Goal: Transaction & Acquisition: Purchase product/service

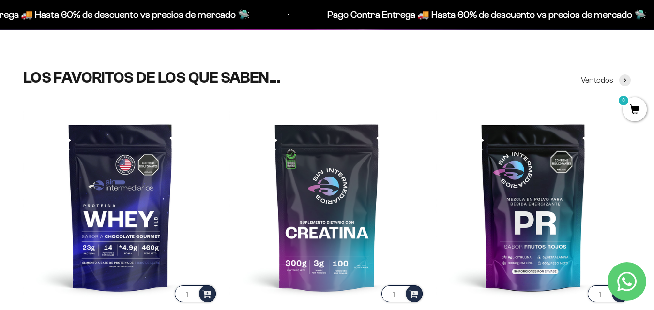
scroll to position [284, 0]
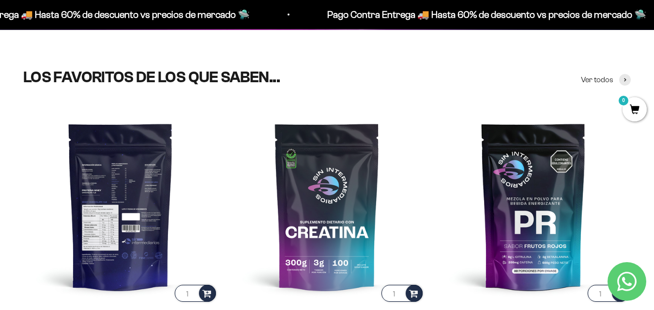
click at [123, 225] on img at bounding box center [120, 206] width 195 height 195
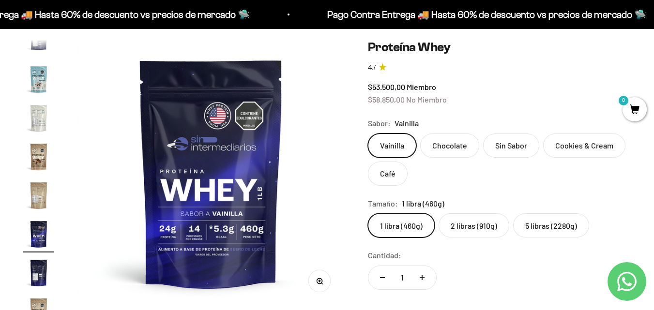
scroll to position [83, 0]
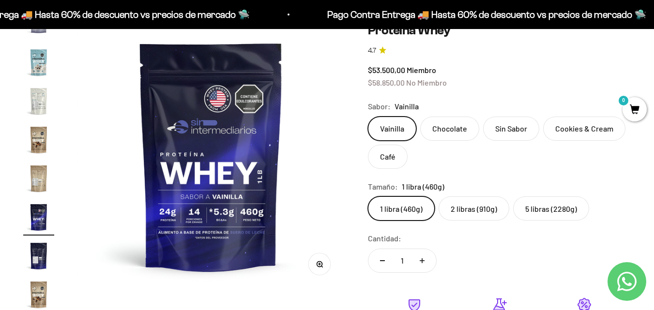
click at [35, 264] on img "Ir al artículo 19" at bounding box center [38, 256] width 31 height 31
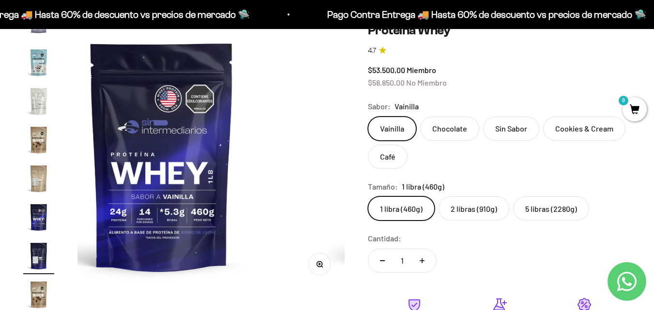
scroll to position [0, 4914]
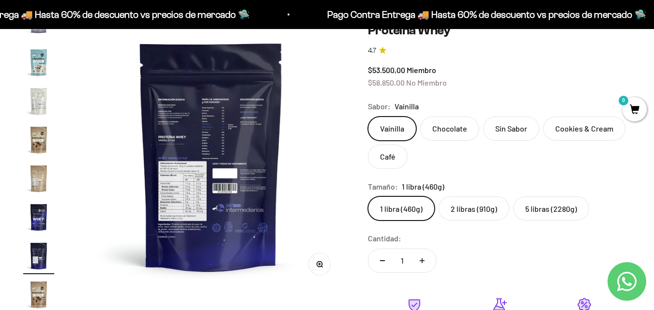
click at [168, 130] on img at bounding box center [210, 156] width 267 height 267
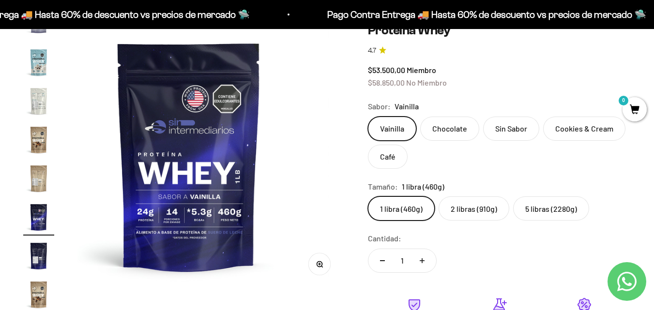
scroll to position [0, 4641]
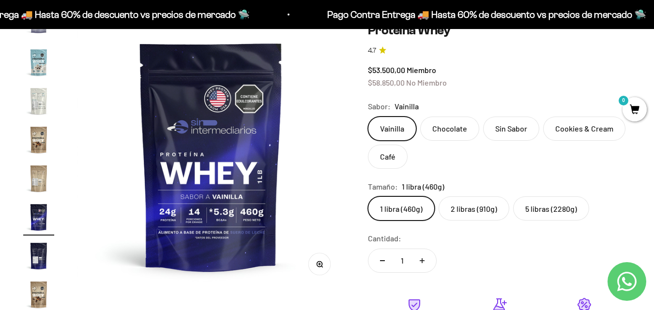
click at [224, 153] on img at bounding box center [210, 156] width 267 height 267
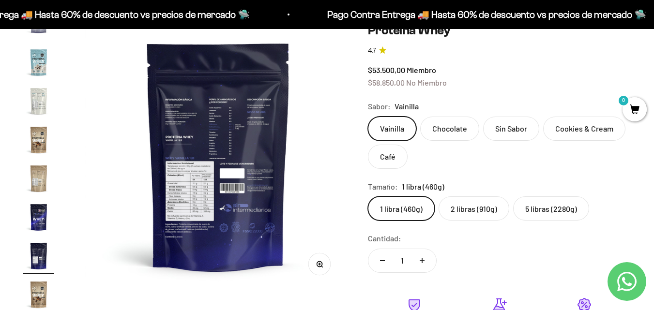
scroll to position [0, 4914]
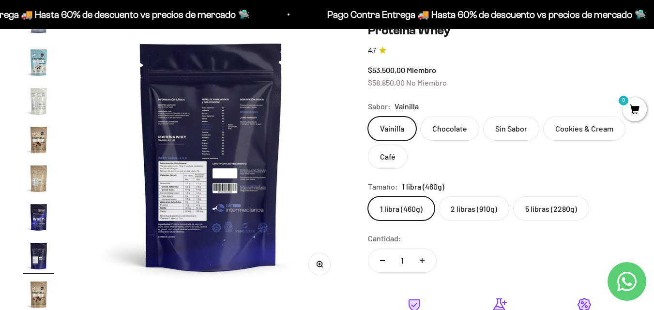
click at [318, 266] on circle "button" at bounding box center [319, 263] width 5 height 5
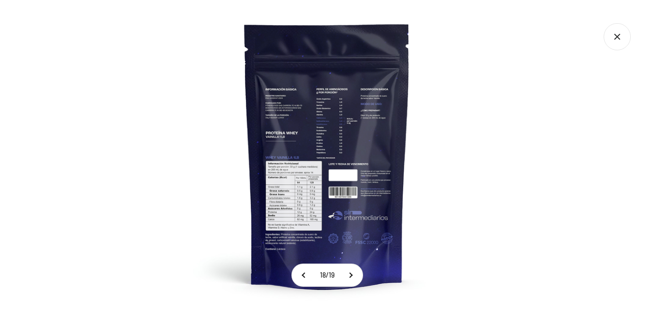
click at [303, 156] on img at bounding box center [327, 155] width 310 height 310
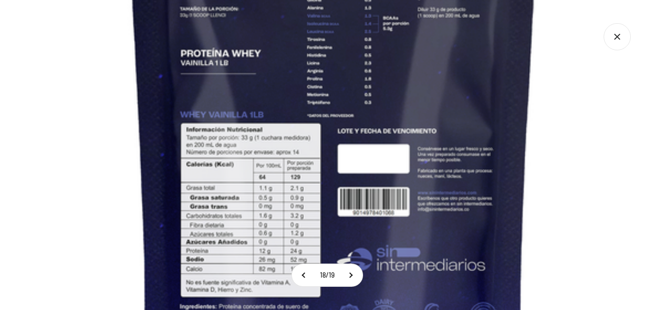
click at [270, 44] on img at bounding box center [333, 108] width 775 height 775
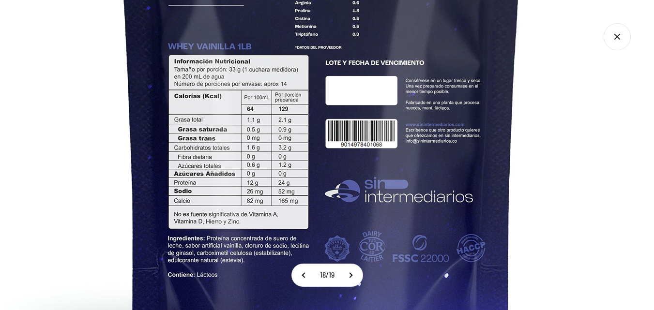
click at [320, 58] on img at bounding box center [321, 40] width 775 height 775
